Goal: Answer question/provide support

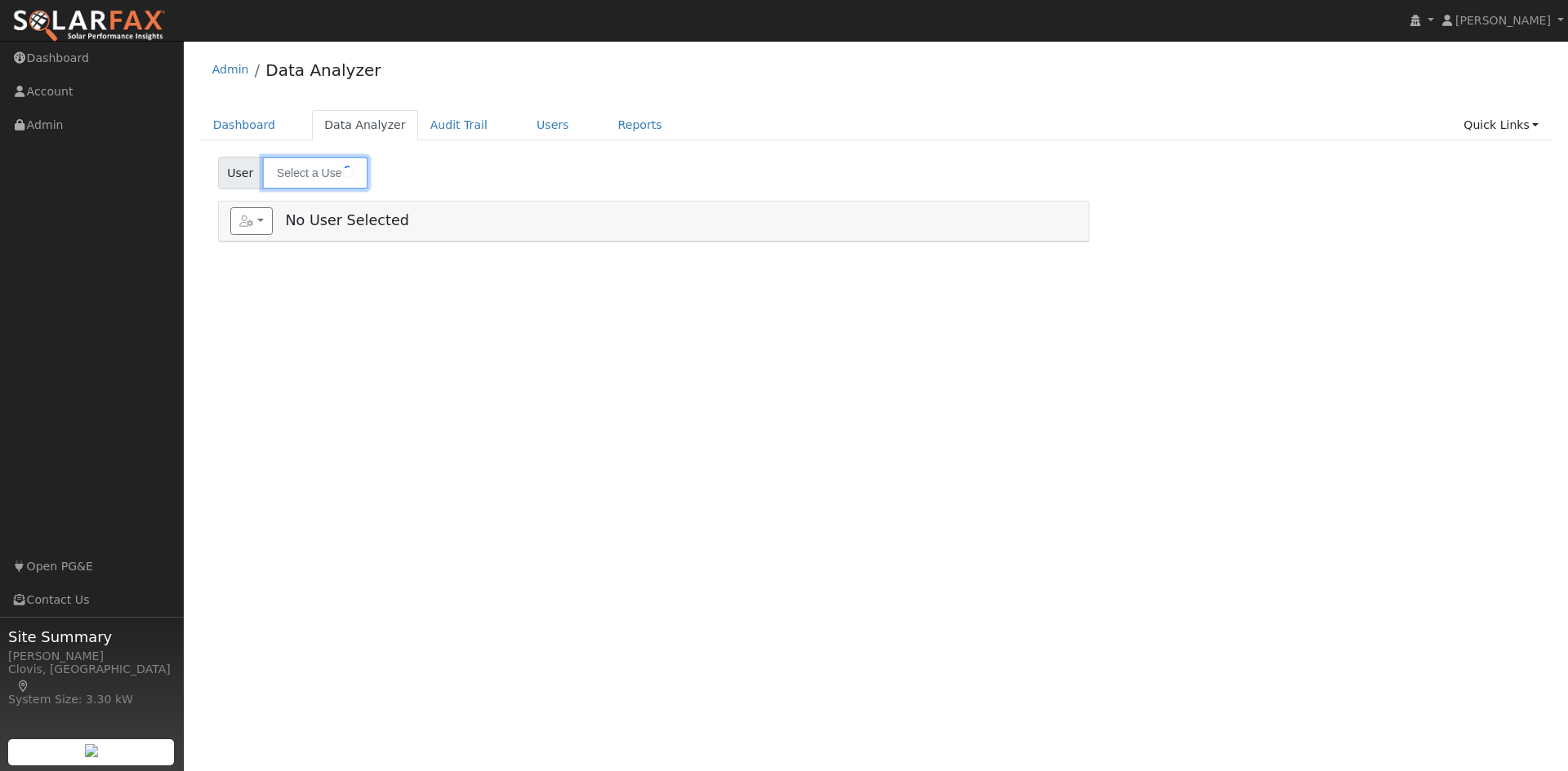
type input "[PERSON_NAME]"
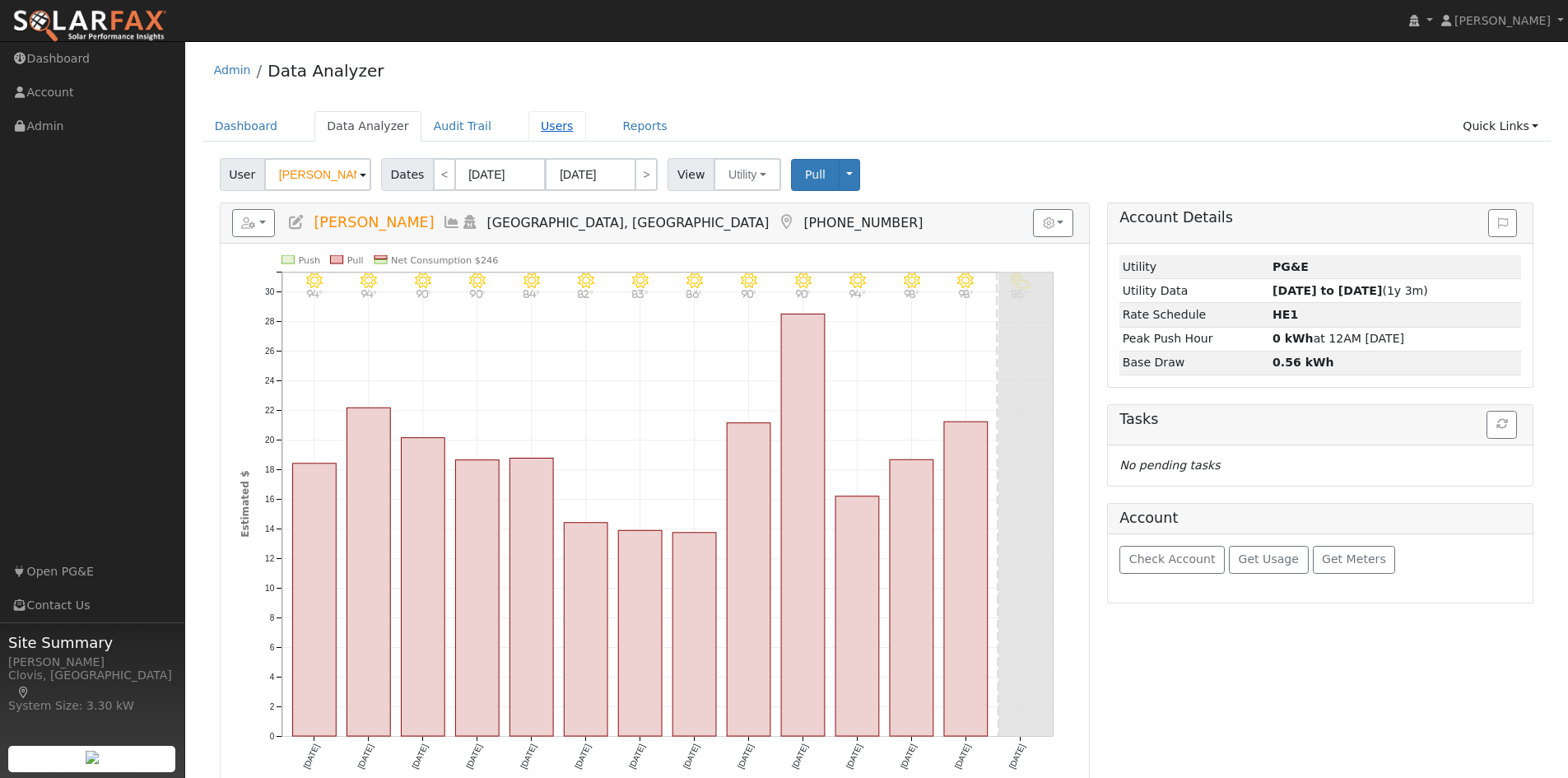
click at [540, 133] on link "Users" at bounding box center [557, 126] width 57 height 30
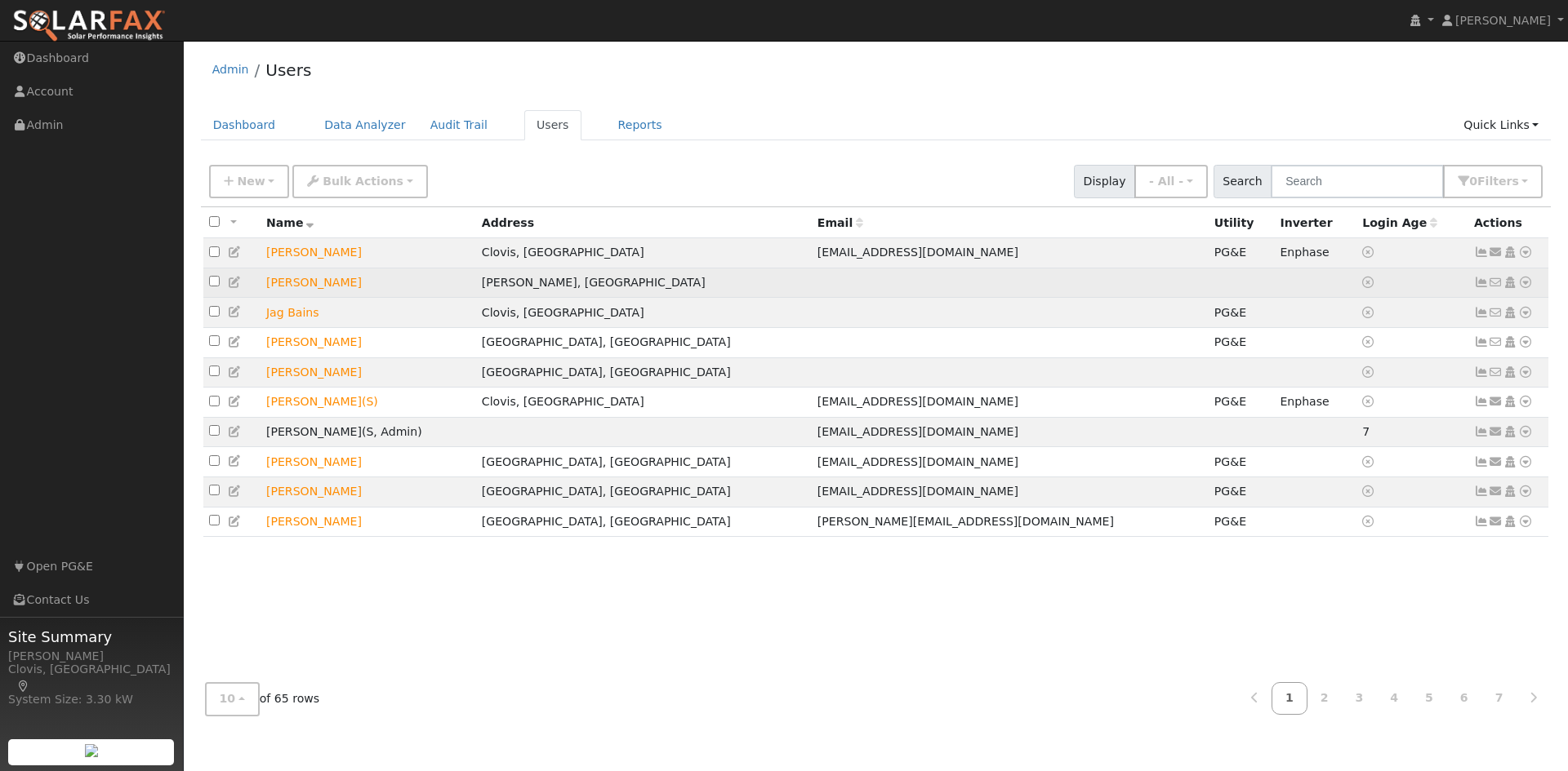
click at [1530, 284] on icon at bounding box center [1525, 283] width 15 height 11
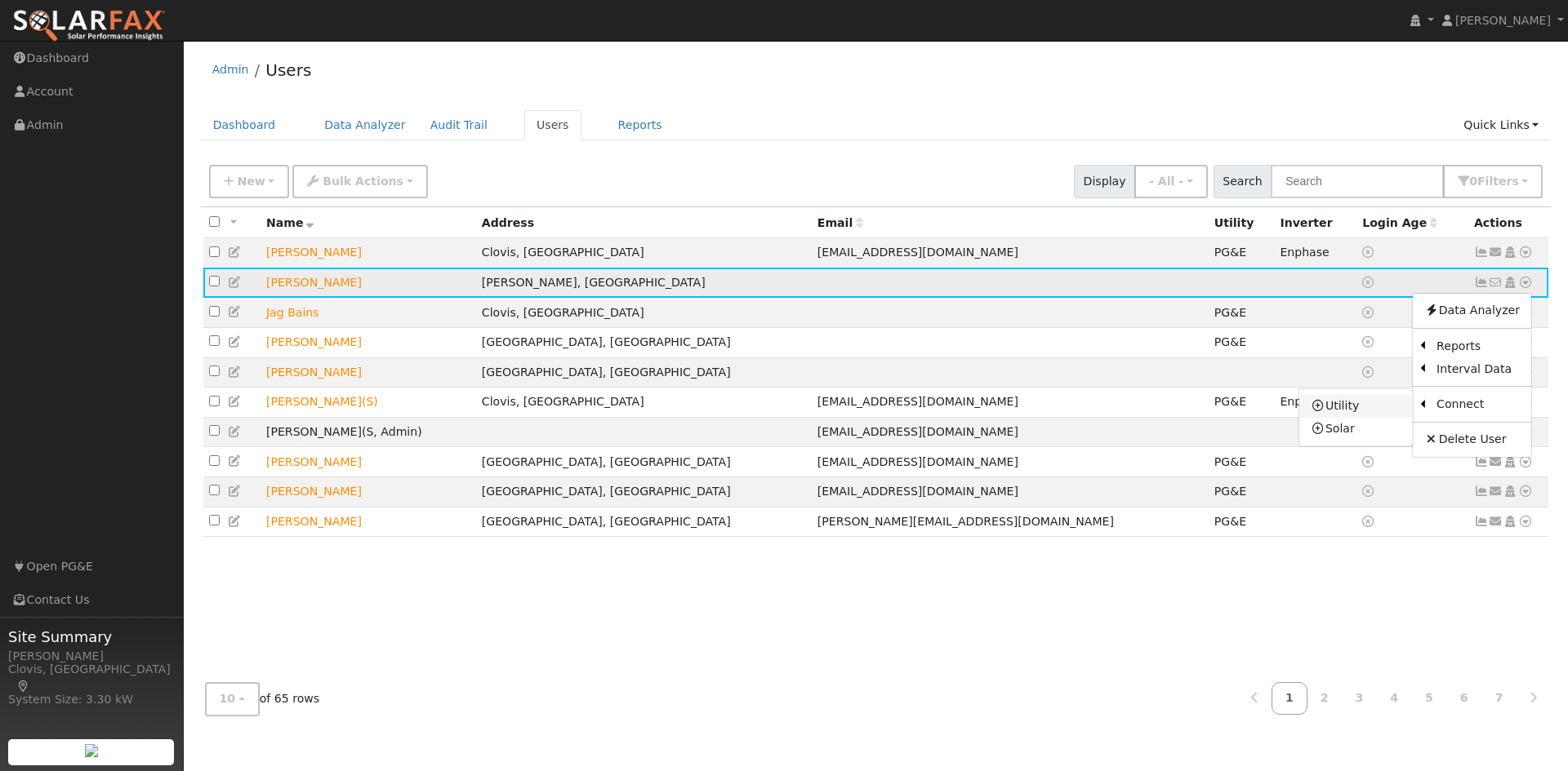
click at [1354, 412] on link "Utility" at bounding box center [1356, 406] width 113 height 23
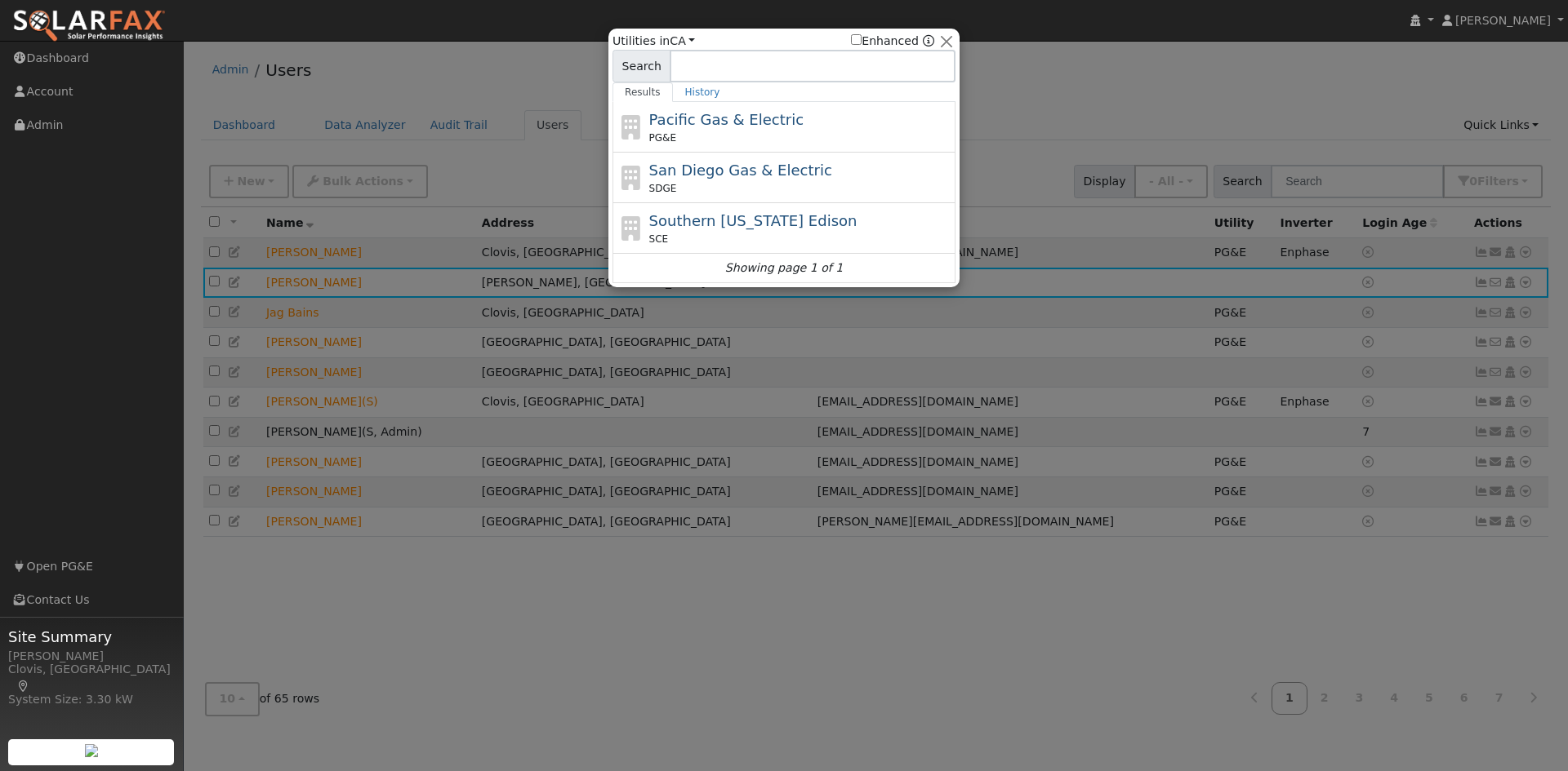
click at [1039, 386] on div at bounding box center [784, 385] width 1568 height 771
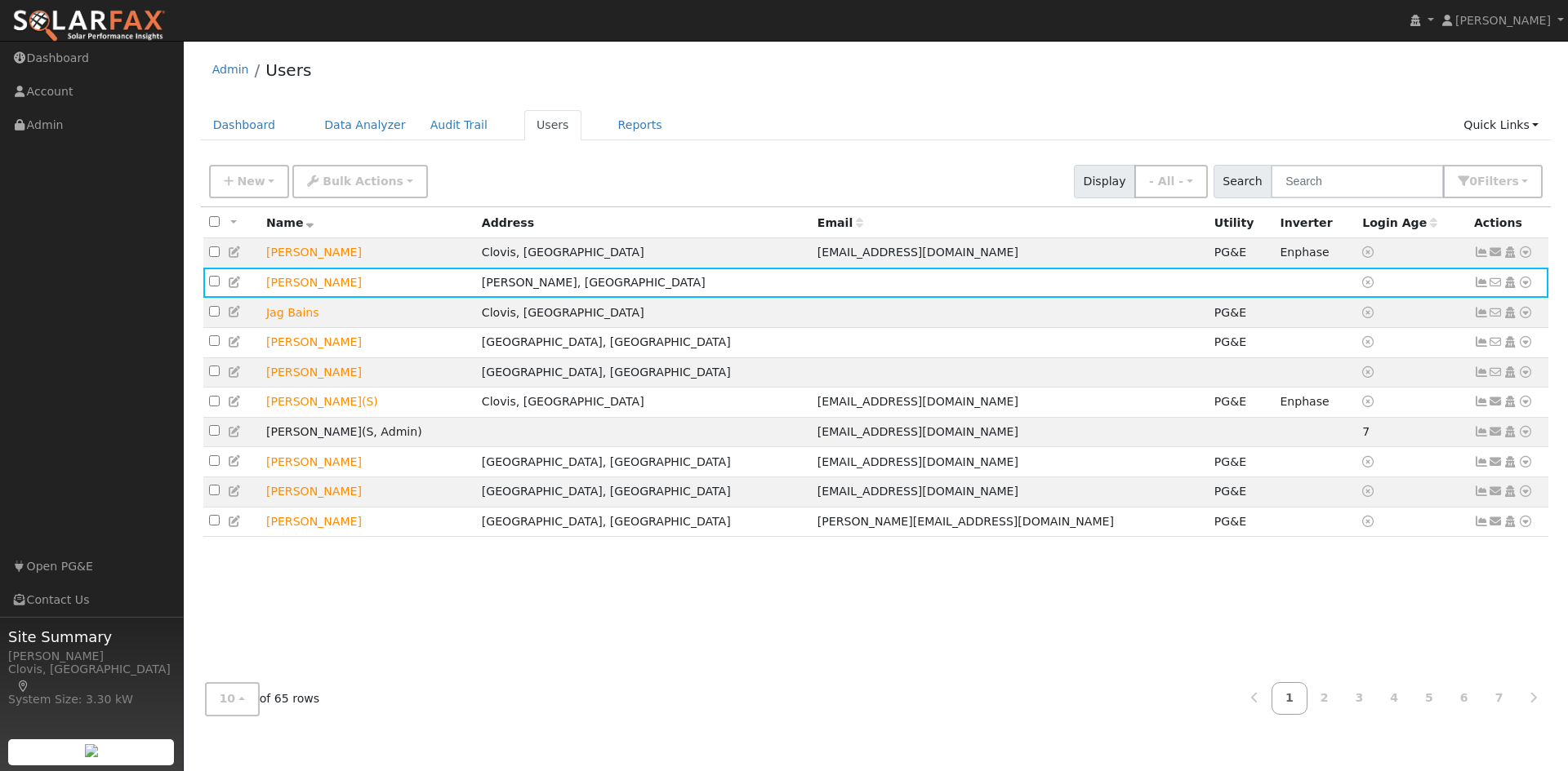
click at [448, 63] on div "Admin Users" at bounding box center [876, 74] width 1350 height 49
